Goal: Share content: Share content

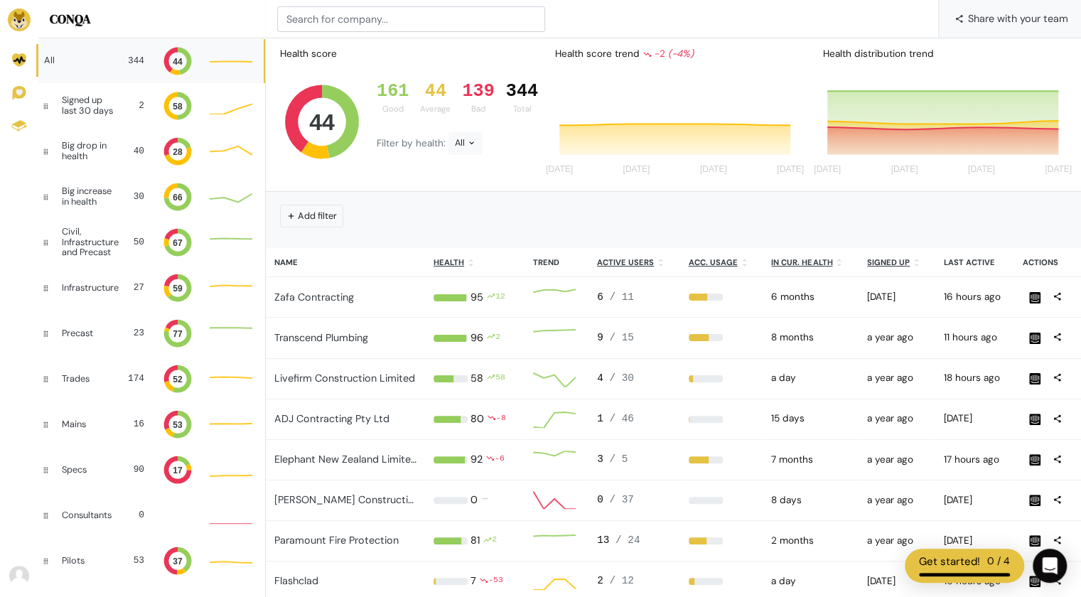
click at [1015, 22] on span "Share with your team" at bounding box center [1018, 18] width 100 height 38
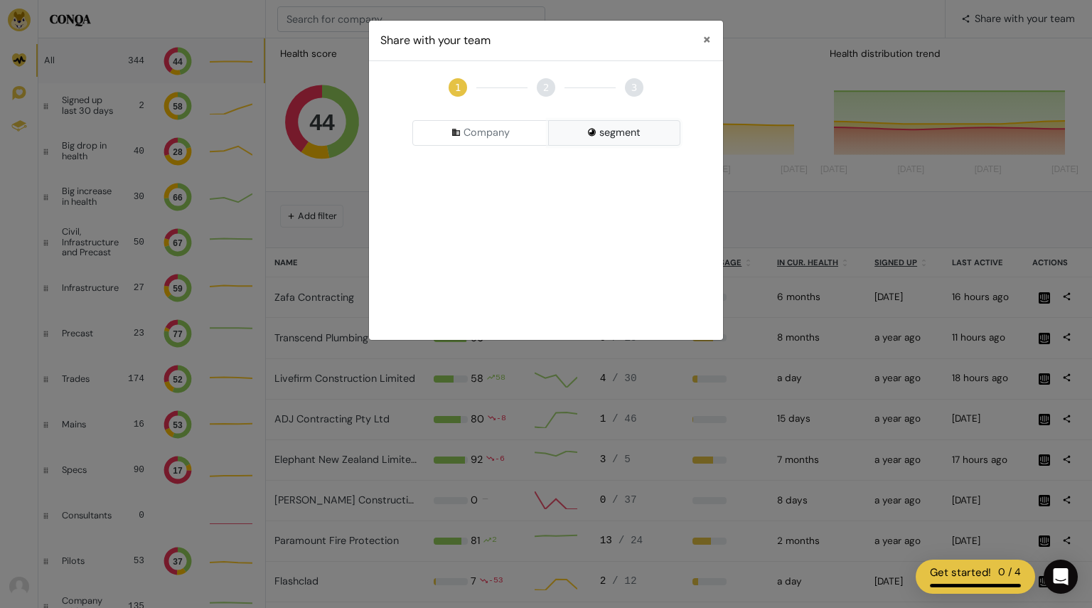
click at [623, 127] on button "segment" at bounding box center [614, 133] width 132 height 26
click at [567, 167] on div "Pick a Segment" at bounding box center [546, 170] width 268 height 26
click at [533, 201] on input at bounding box center [546, 199] width 261 height 26
type input "0"
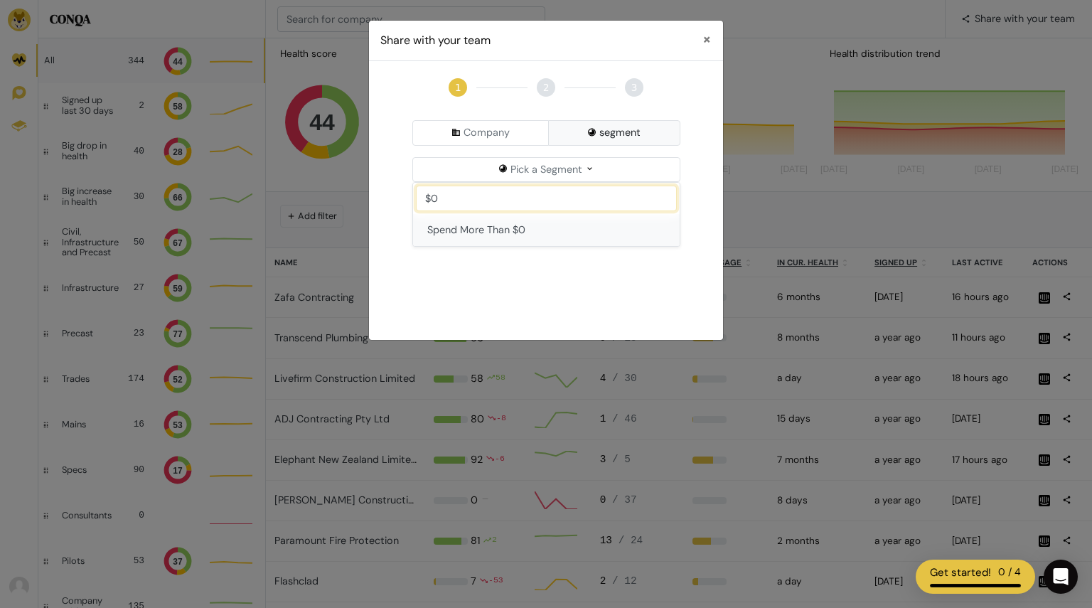
type input "$0"
click at [527, 232] on button "Spend More Than $0" at bounding box center [546, 230] width 267 height 33
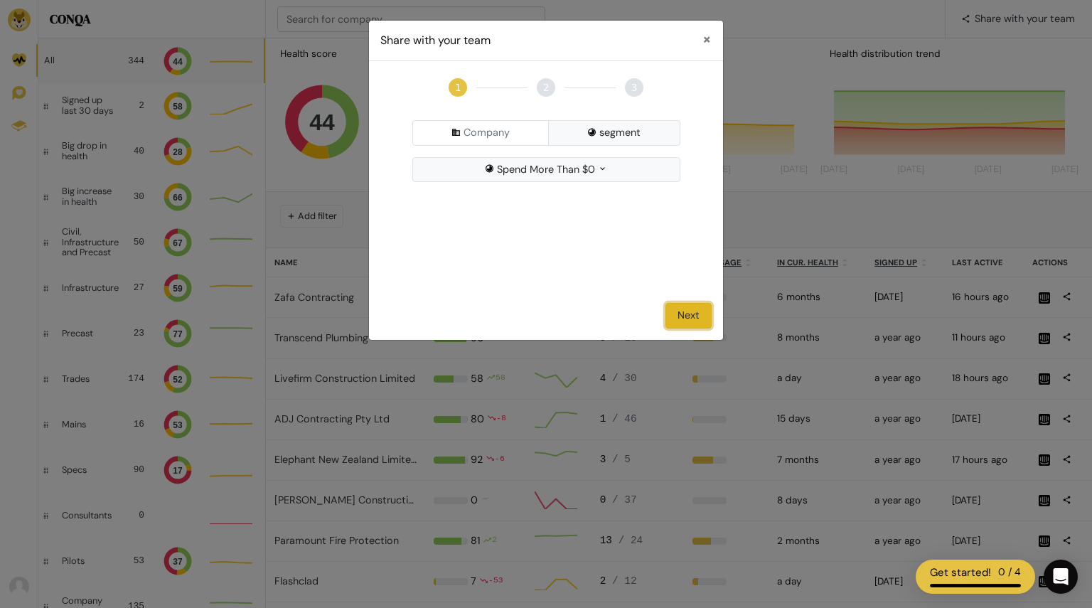
click at [679, 309] on button "Next" at bounding box center [688, 316] width 46 height 26
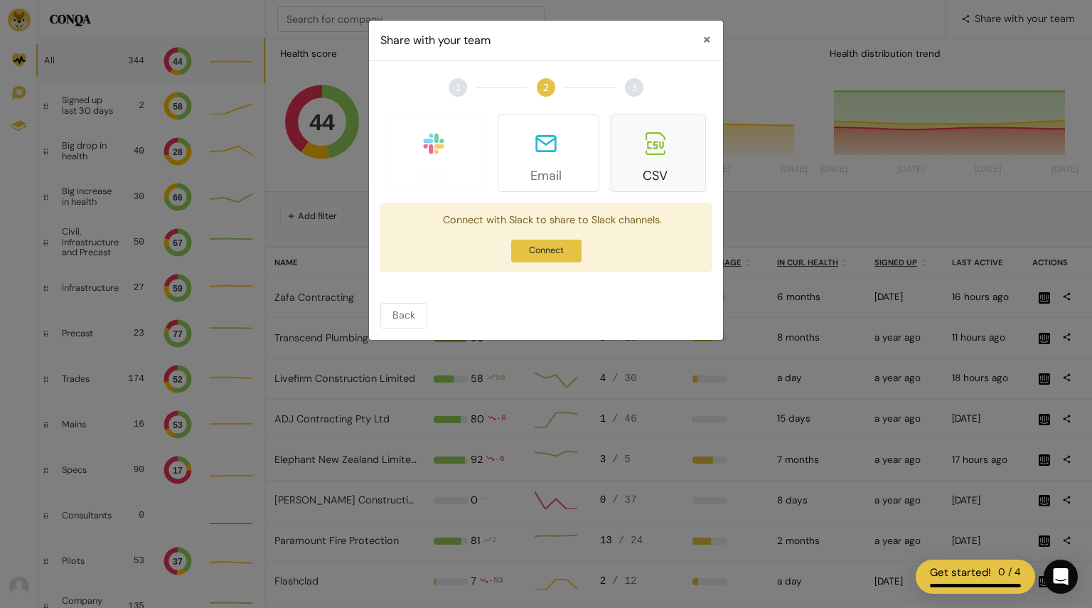
click at [657, 141] on icon at bounding box center [655, 143] width 20 height 23
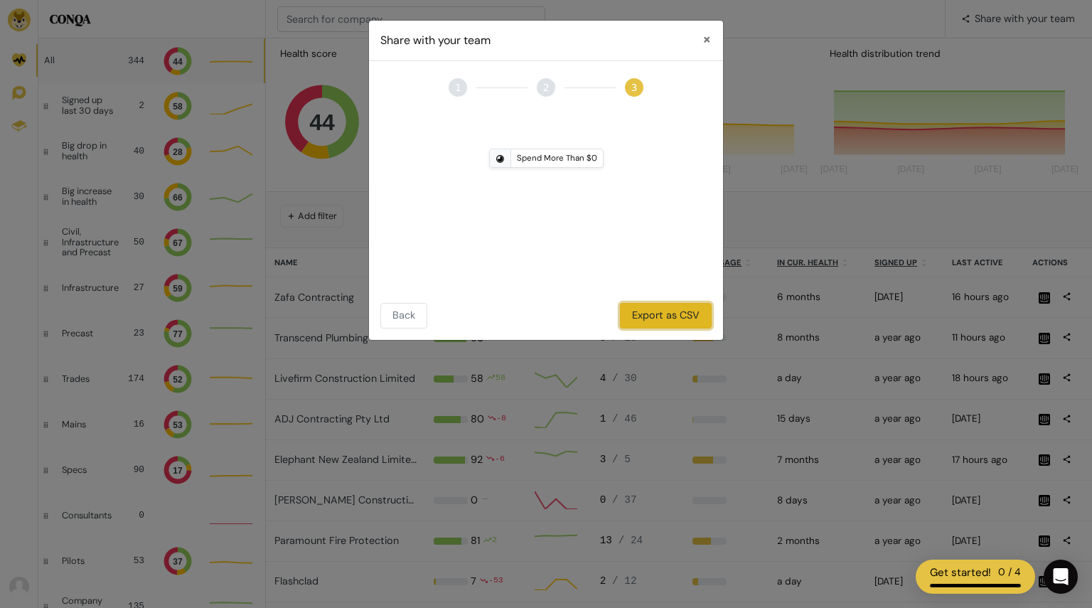
click at [667, 311] on button "Export as CSV" at bounding box center [666, 316] width 92 height 26
